Goal: Transaction & Acquisition: Purchase product/service

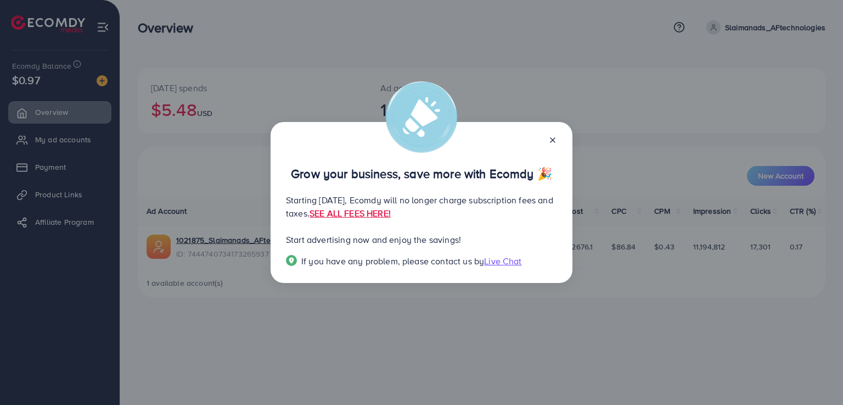
click at [551, 139] on line at bounding box center [553, 140] width 4 height 4
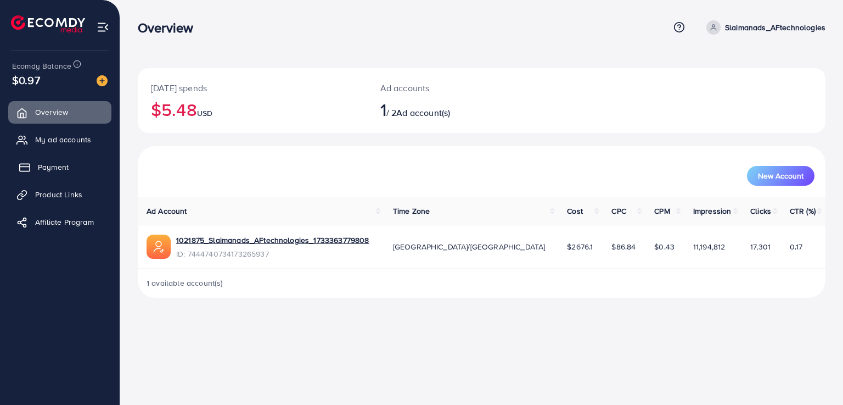
click at [68, 166] on span "Payment" at bounding box center [53, 166] width 31 height 11
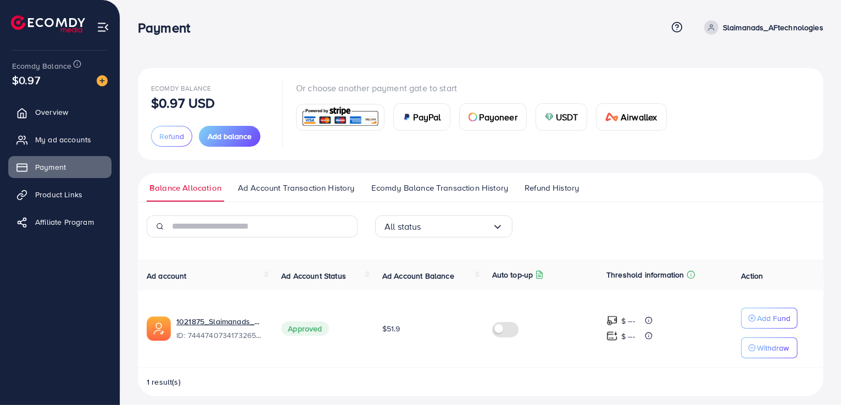
click at [557, 116] on span "USDT" at bounding box center [567, 116] width 23 height 13
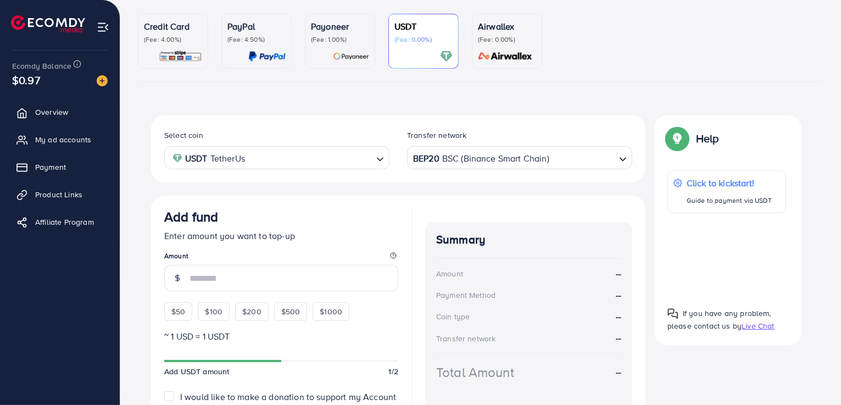
scroll to position [128, 0]
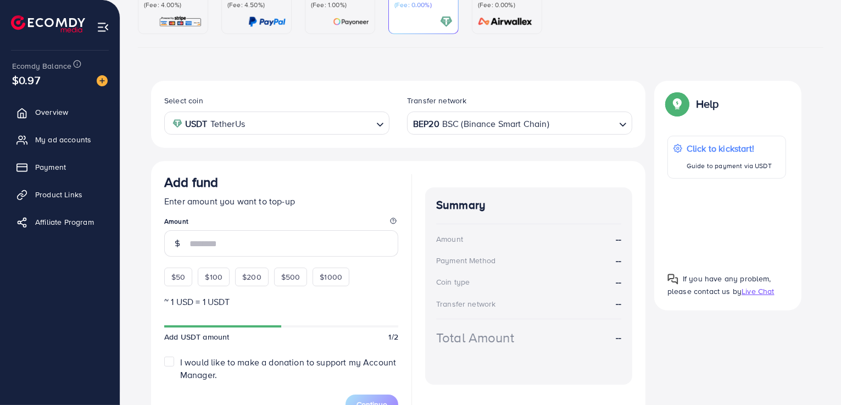
click at [503, 122] on div "BEP20 BSC (Binance Smart Chain)" at bounding box center [513, 122] width 205 height 19
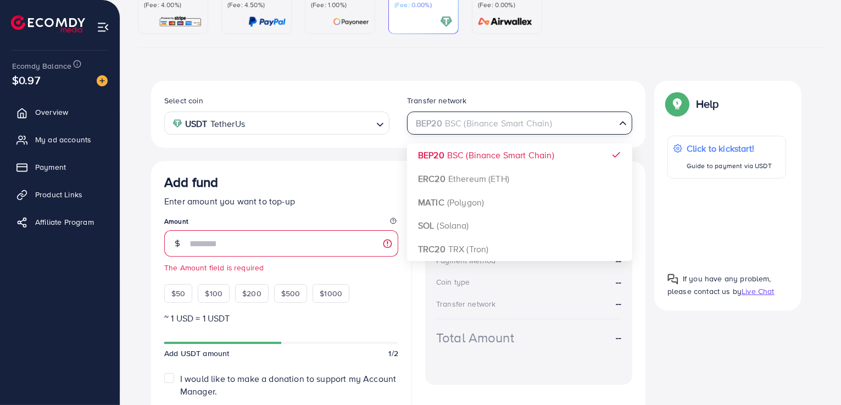
click at [503, 122] on input "Search for option" at bounding box center [513, 123] width 203 height 17
click at [280, 237] on input "number" at bounding box center [293, 243] width 209 height 26
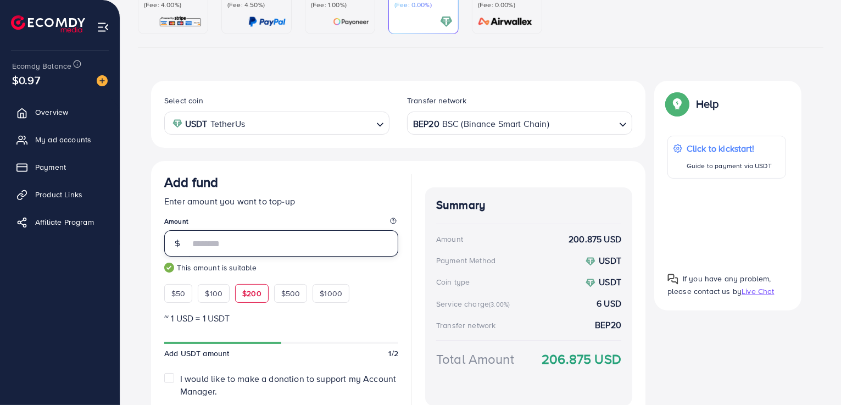
type input "*"
type input "***"
click at [360, 176] on div "Add fund" at bounding box center [281, 184] width 234 height 20
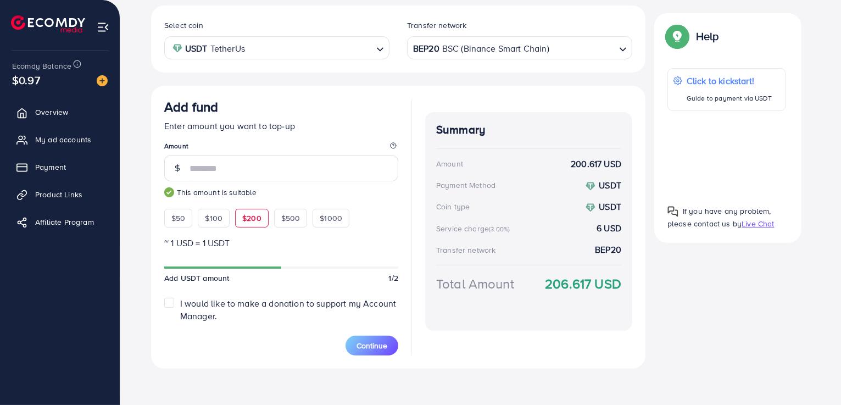
scroll to position [205, 0]
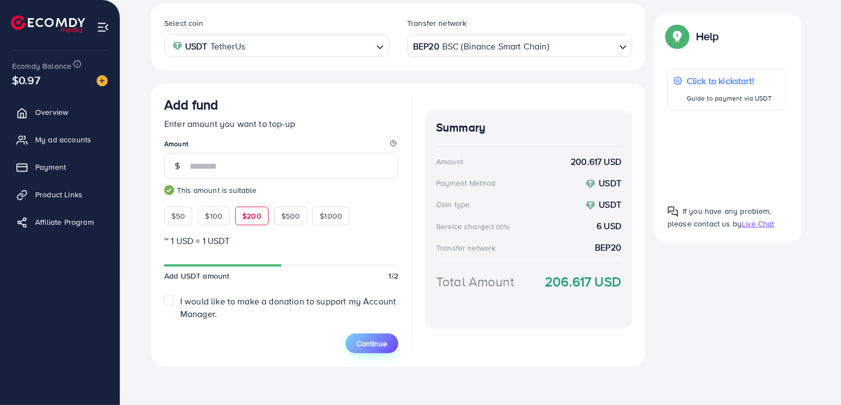
click at [372, 341] on span "Continue" at bounding box center [371, 343] width 31 height 11
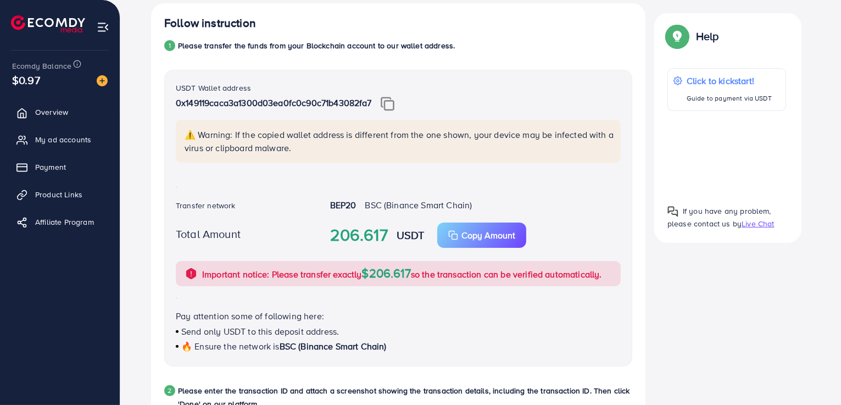
click at [385, 106] on img at bounding box center [387, 104] width 14 height 14
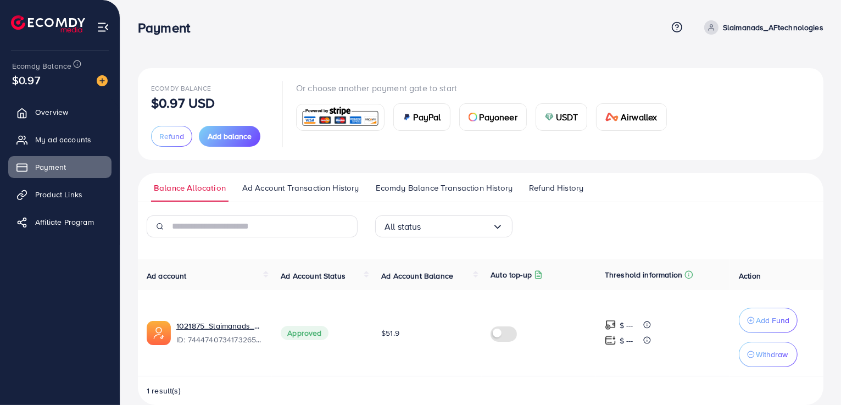
click at [581, 113] on div "USDT" at bounding box center [561, 117] width 51 height 26
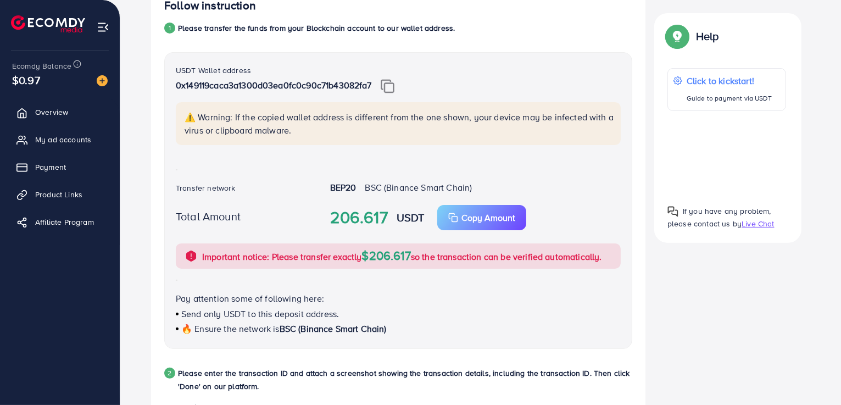
scroll to position [503, 0]
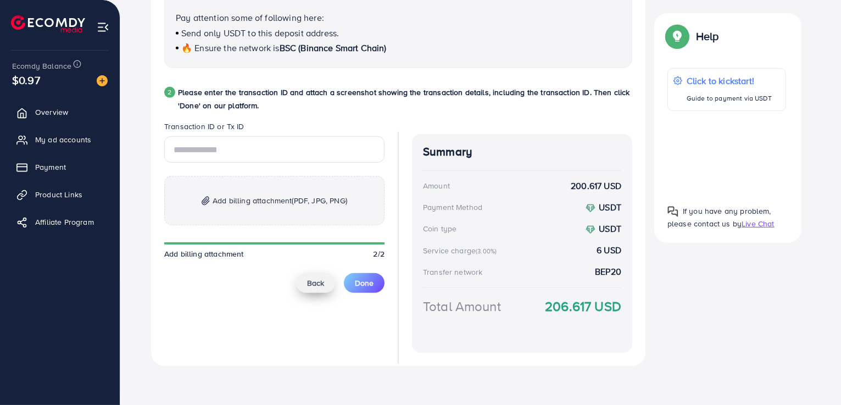
click at [301, 276] on button "Back" at bounding box center [315, 283] width 39 height 20
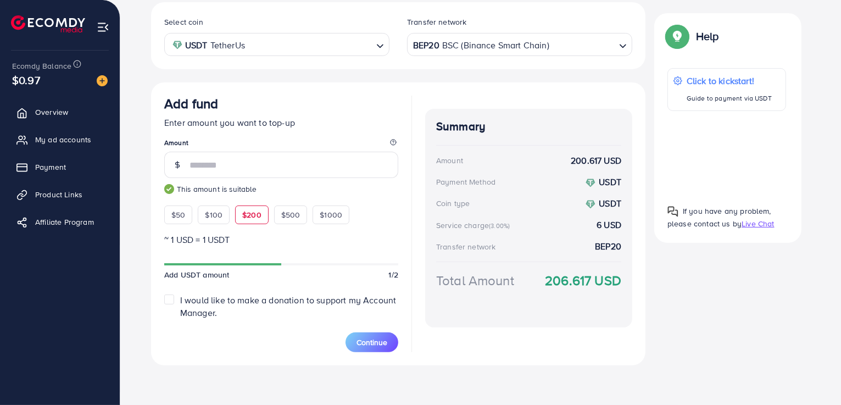
scroll to position [205, 0]
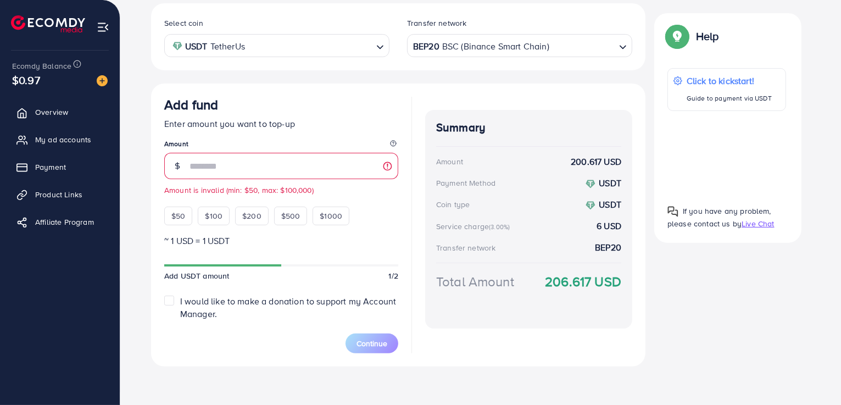
type input "*"
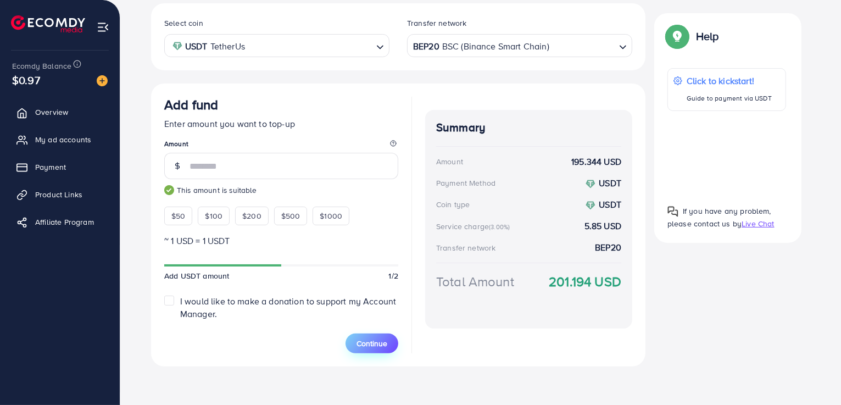
type input "***"
click at [376, 345] on span "Continue" at bounding box center [371, 343] width 31 height 11
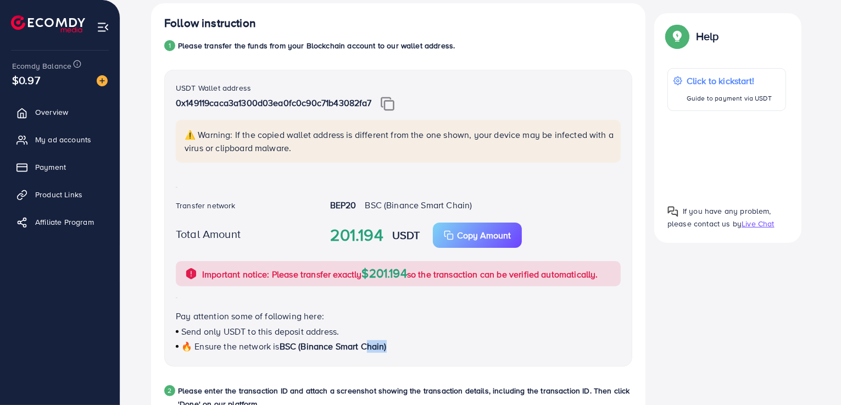
click at [376, 345] on span "BSC (Binance Smart Chain)" at bounding box center [332, 346] width 107 height 12
click at [552, 192] on div "USDT Wallet address 0x149119caca3a1300d03ea0fc0c90c71b43082fa7 ⚠️ Warning: If t…" at bounding box center [398, 218] width 468 height 296
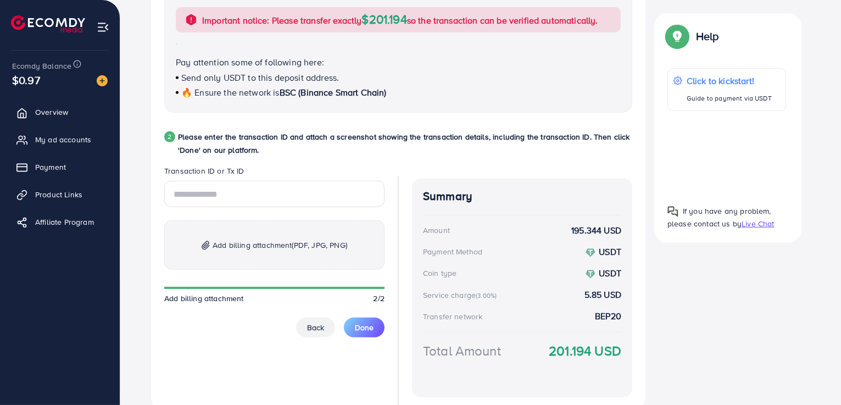
scroll to position [462, 0]
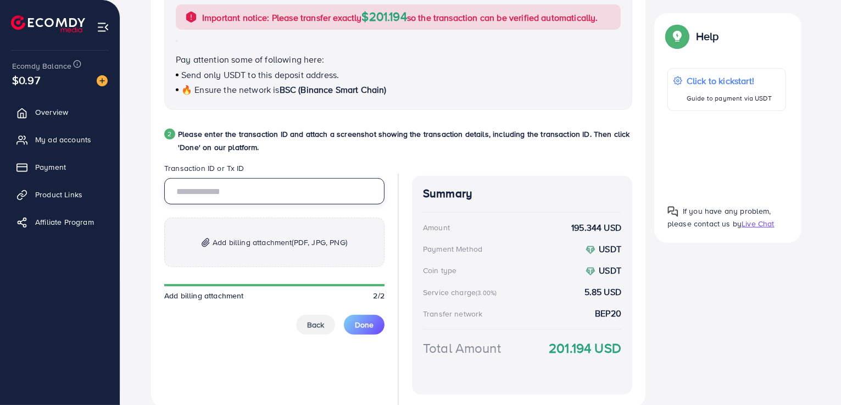
click at [230, 191] on input "text" at bounding box center [274, 191] width 220 height 26
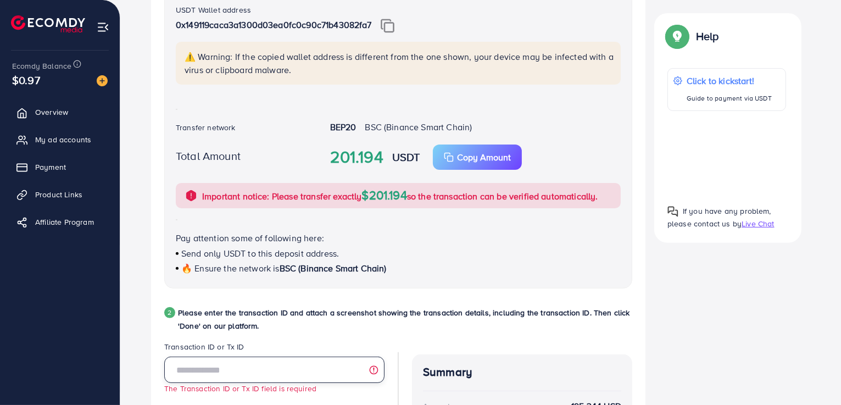
scroll to position [447, 0]
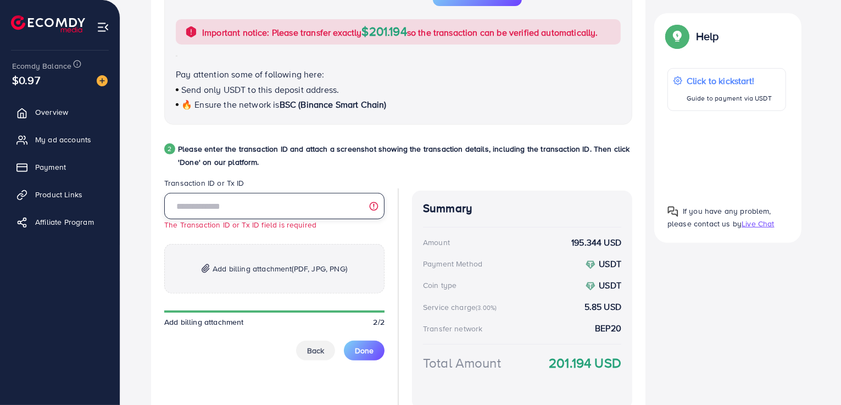
paste input "**********"
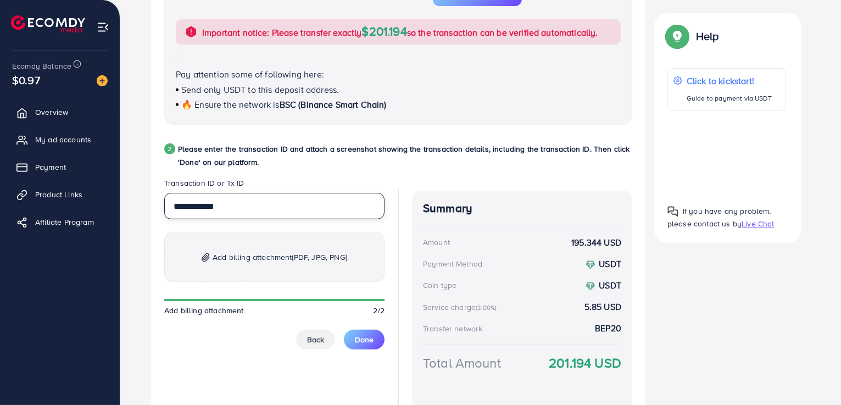
type input "**********"
click at [285, 254] on span "Add billing attachment (PDF, JPG, PNG)" at bounding box center [279, 256] width 135 height 13
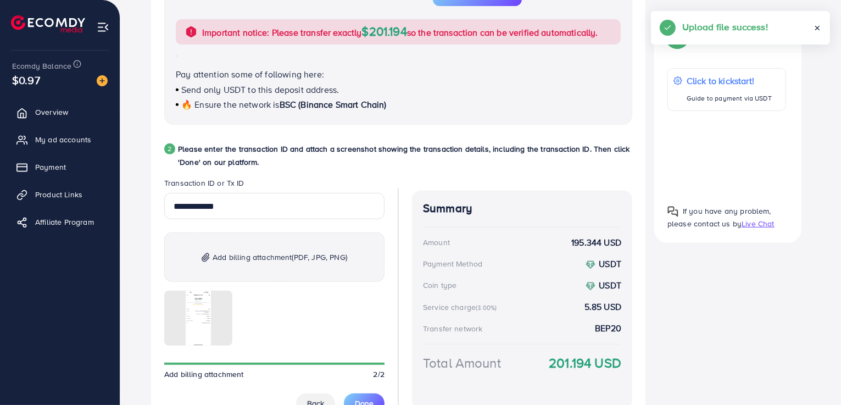
click at [376, 340] on div at bounding box center [274, 317] width 220 height 55
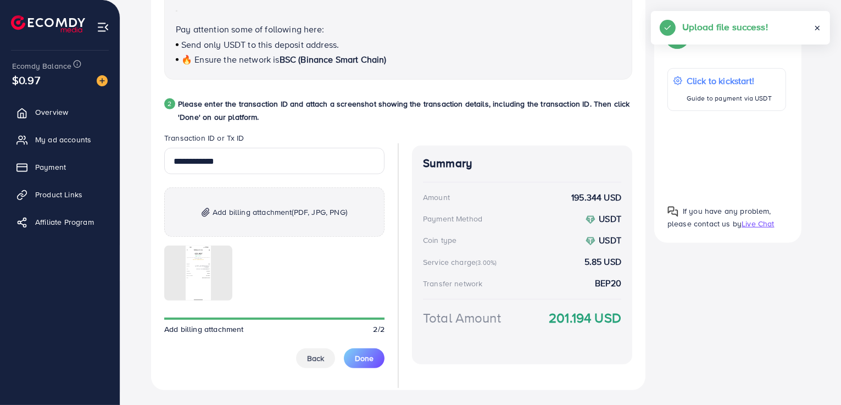
scroll to position [516, 0]
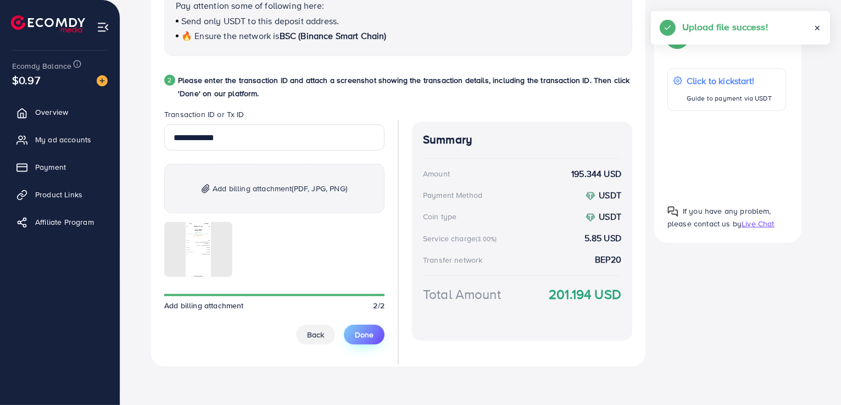
click at [359, 341] on button "Done" at bounding box center [364, 334] width 41 height 20
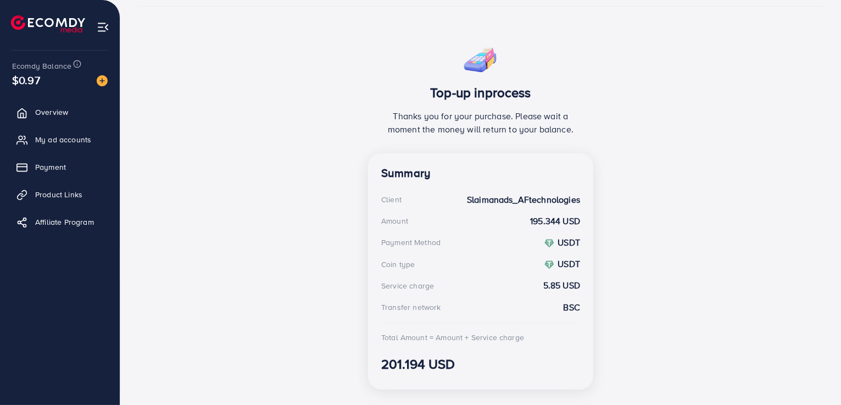
scroll to position [191, 0]
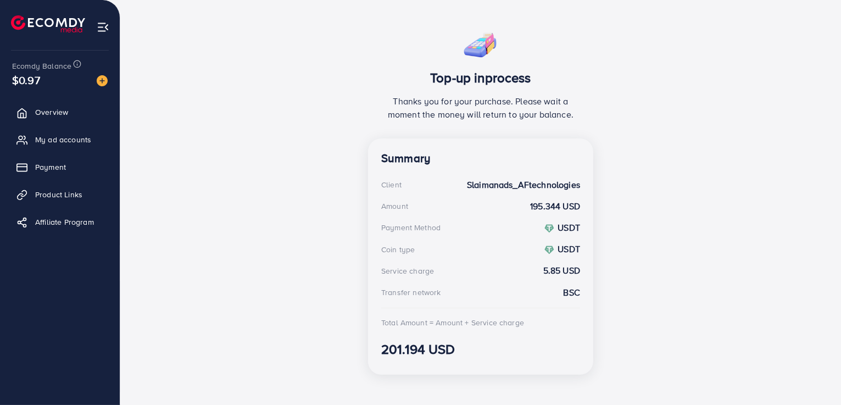
scroll to position [193, 0]
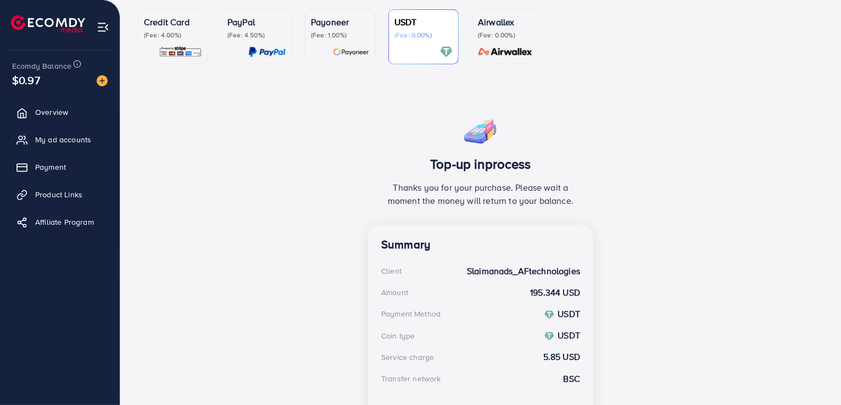
scroll to position [190, 0]
